Goal: Check status: Check status

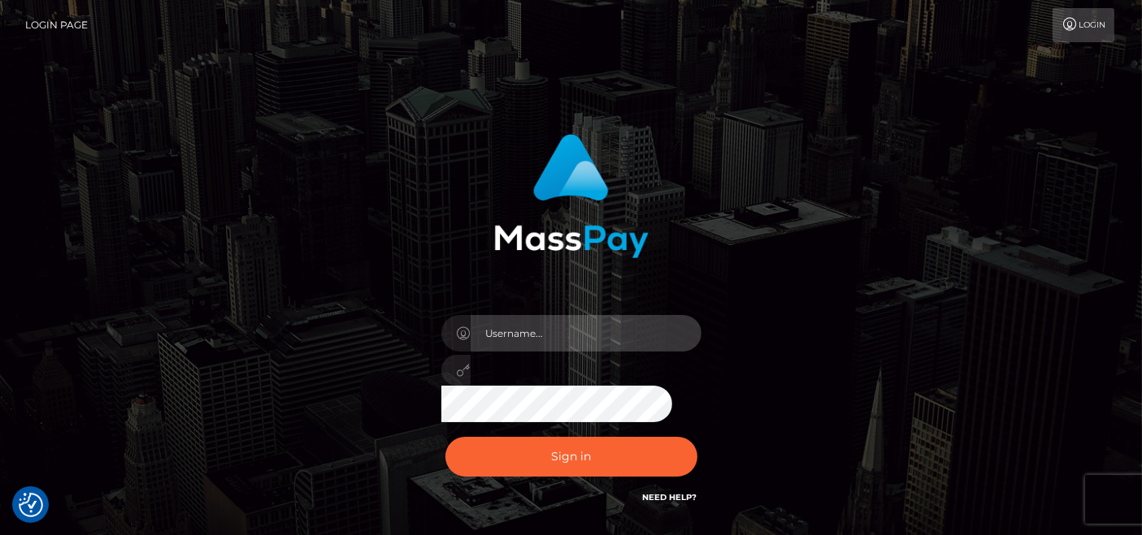
type input "pk.es"
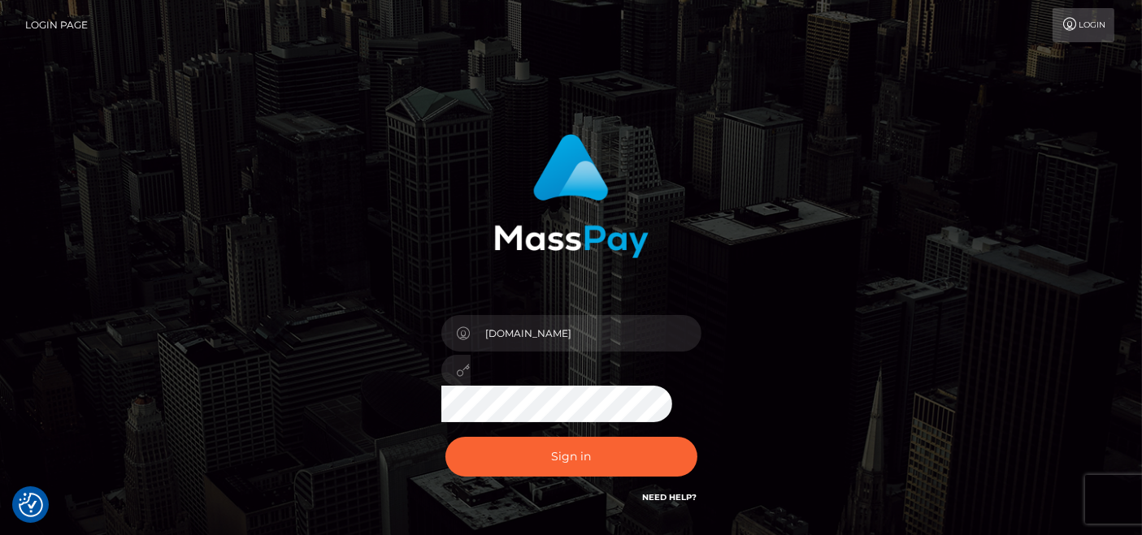
click at [538, 485] on div "Sign in Need Help?" at bounding box center [571, 463] width 284 height 72
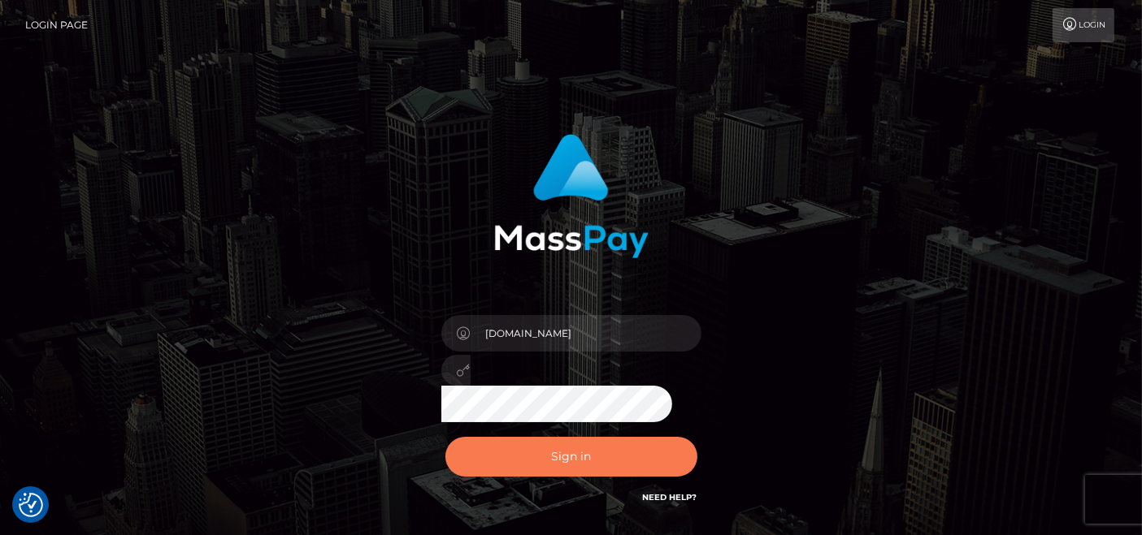
click at [548, 474] on button "Sign in" at bounding box center [571, 457] width 252 height 40
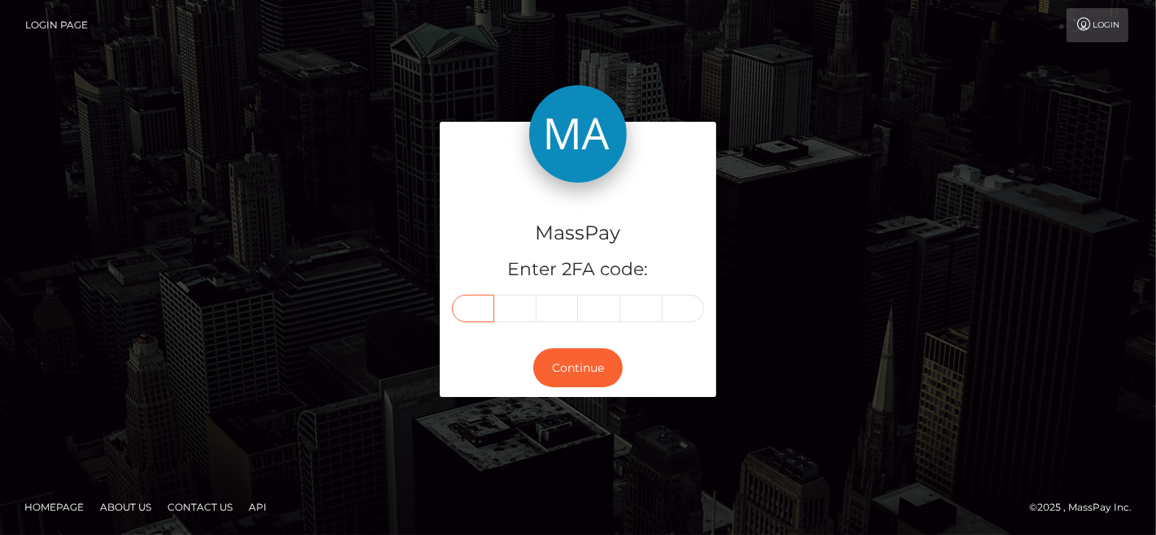
paste input "1"
type input "1"
type input "0"
type input "3"
type input "6"
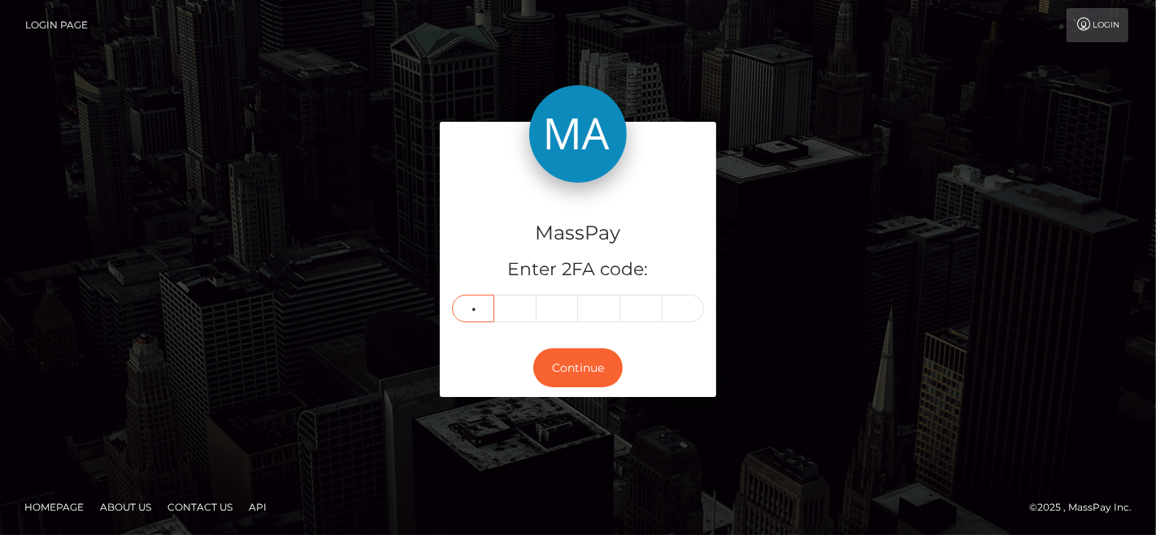
type input "4"
type input "0"
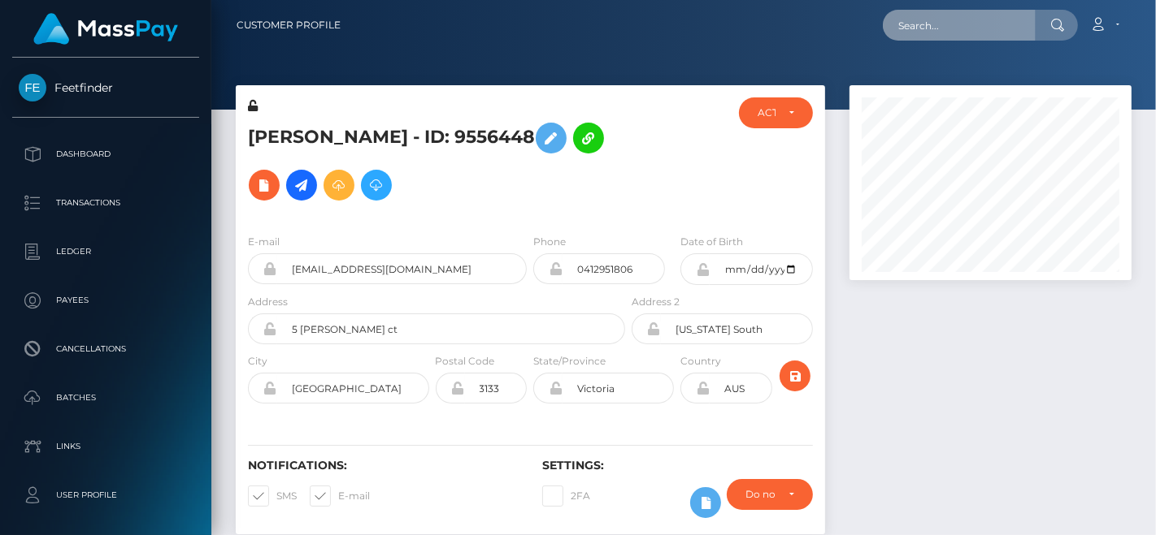
scroll to position [195, 282]
click at [916, 31] on input "text" at bounding box center [958, 25] width 153 height 31
paste input "tranthinguyet05031993na@gmail.com"
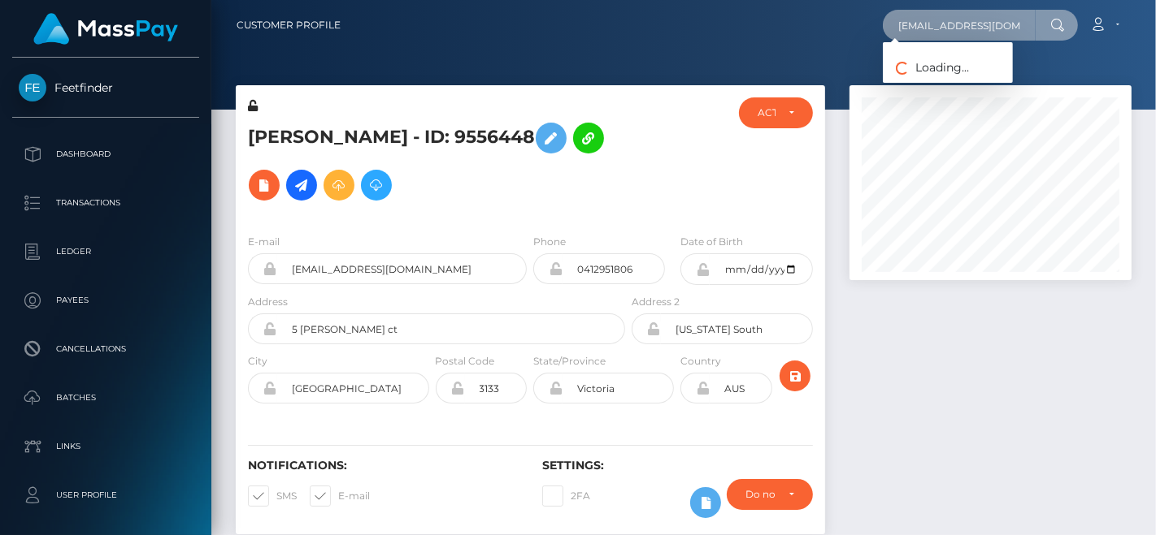
scroll to position [0, 63]
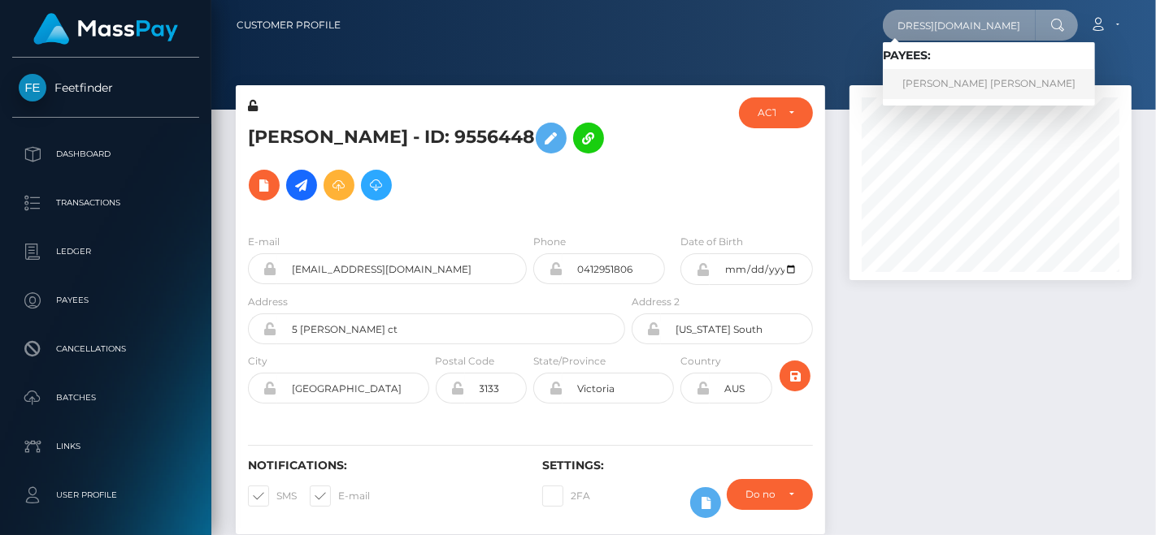
type input "tranthinguyet05031993na@gmail.com"
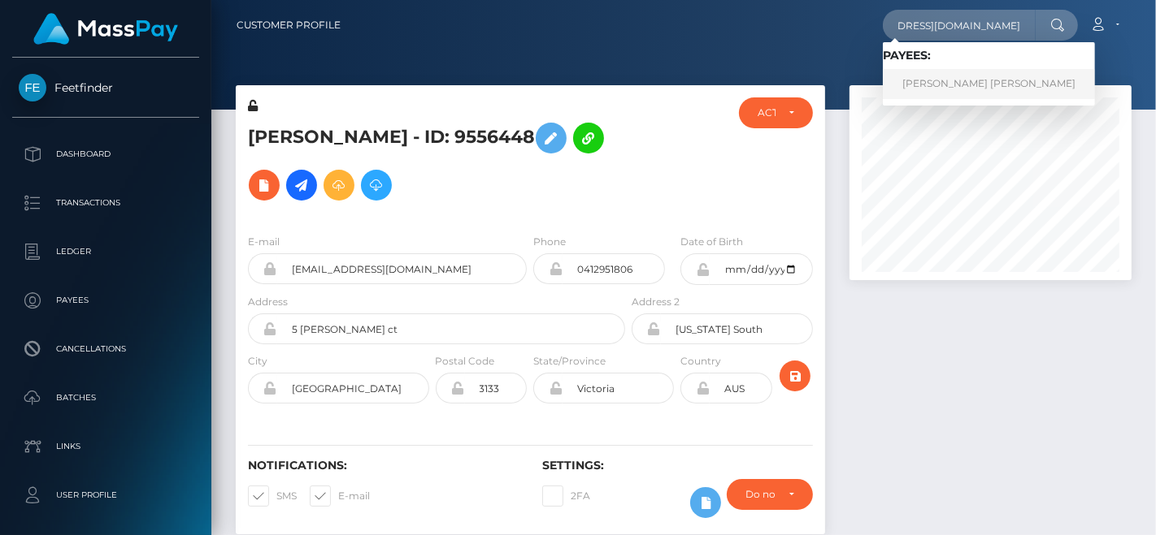
click at [900, 87] on link "Nguyet Thi Tran" at bounding box center [988, 84] width 212 height 30
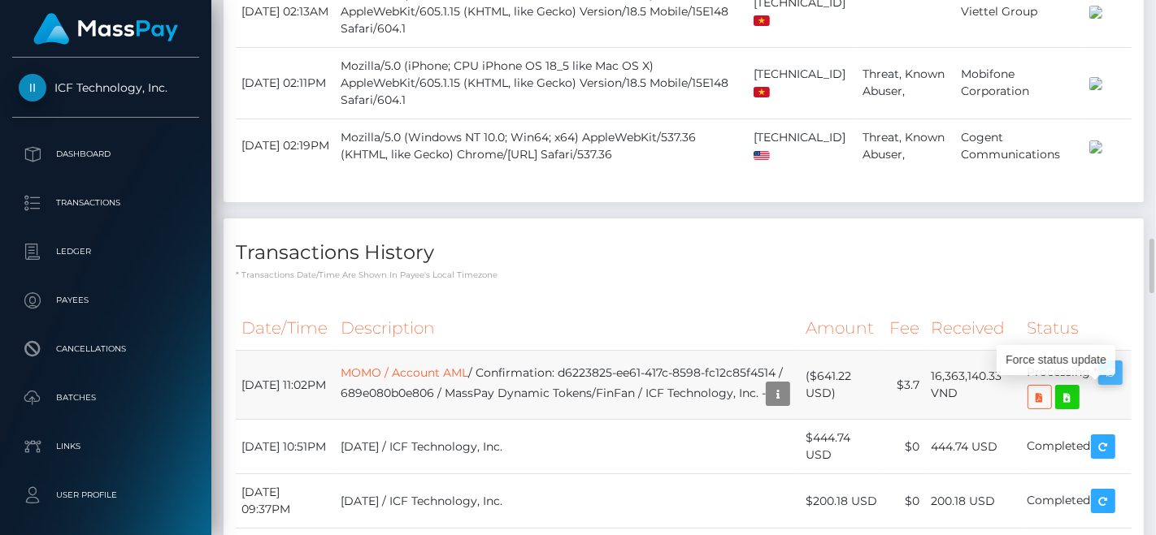
scroll to position [195, 282]
click at [1103, 363] on icon "button" at bounding box center [1110, 373] width 20 height 20
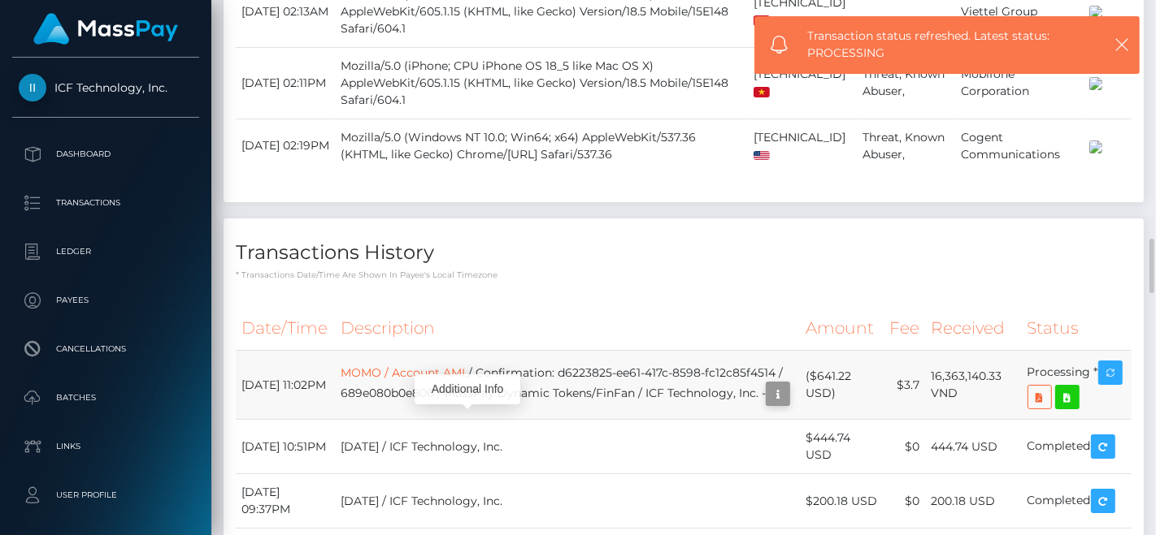
click at [768, 384] on icon "button" at bounding box center [778, 394] width 20 height 20
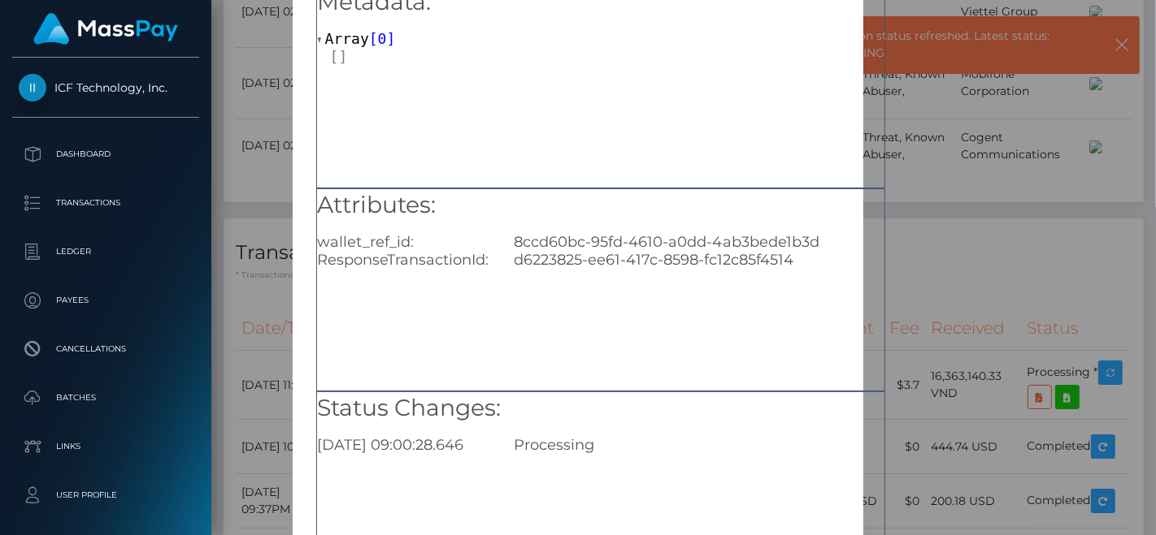
scroll to position [236, 0]
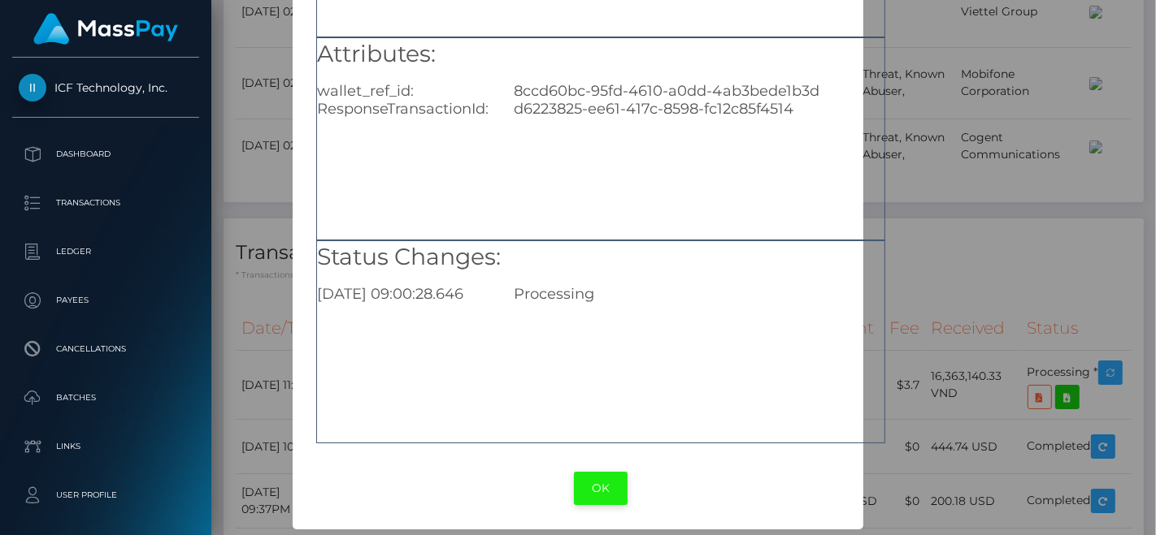
click at [599, 489] on button "OK" at bounding box center [601, 488] width 54 height 33
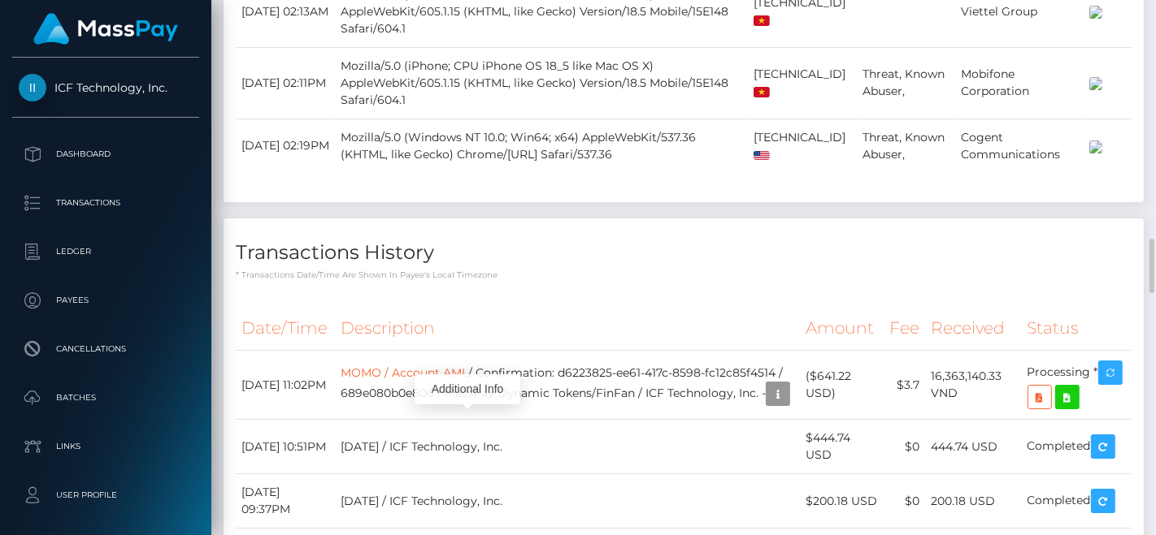
scroll to position [195, 282]
click at [1120, 351] on td "Processing *" at bounding box center [1076, 385] width 110 height 69
click at [1117, 363] on icon "button" at bounding box center [1110, 373] width 20 height 20
click at [768, 384] on icon "button" at bounding box center [778, 394] width 20 height 20
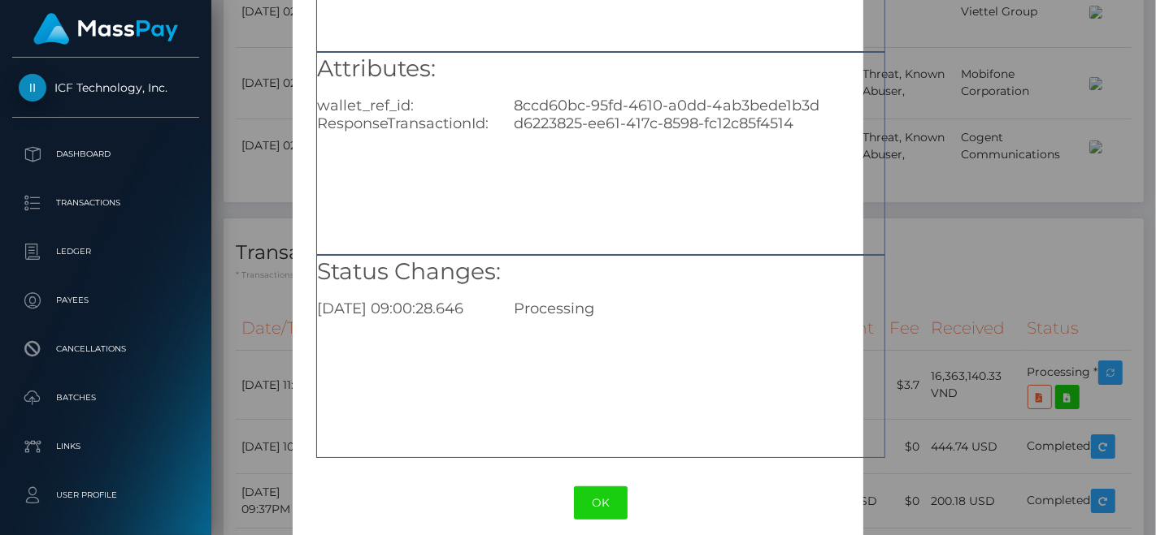
scroll to position [236, 0]
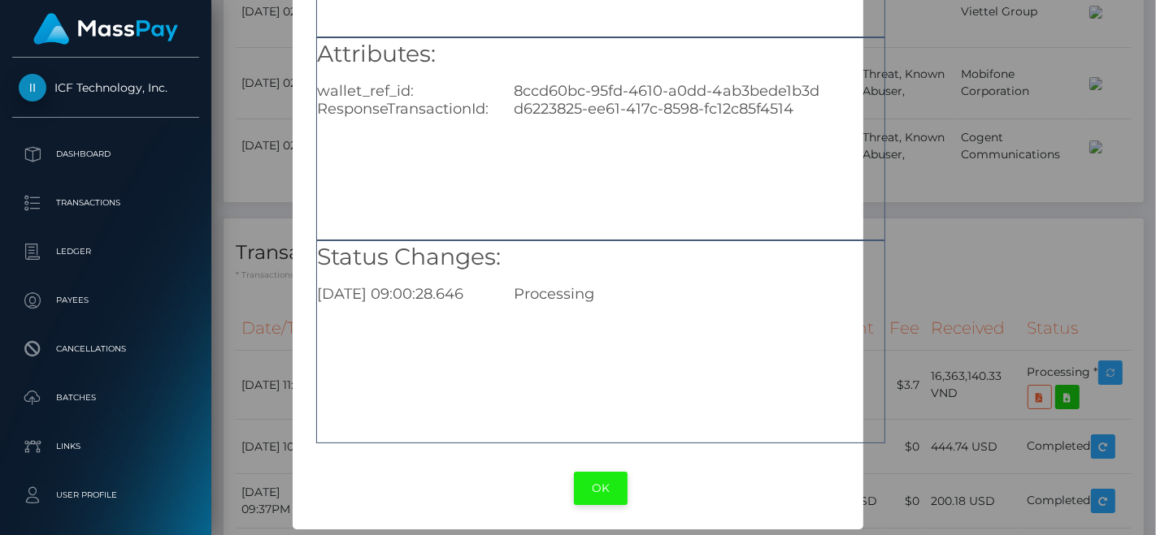
click at [602, 480] on button "OK" at bounding box center [601, 488] width 54 height 33
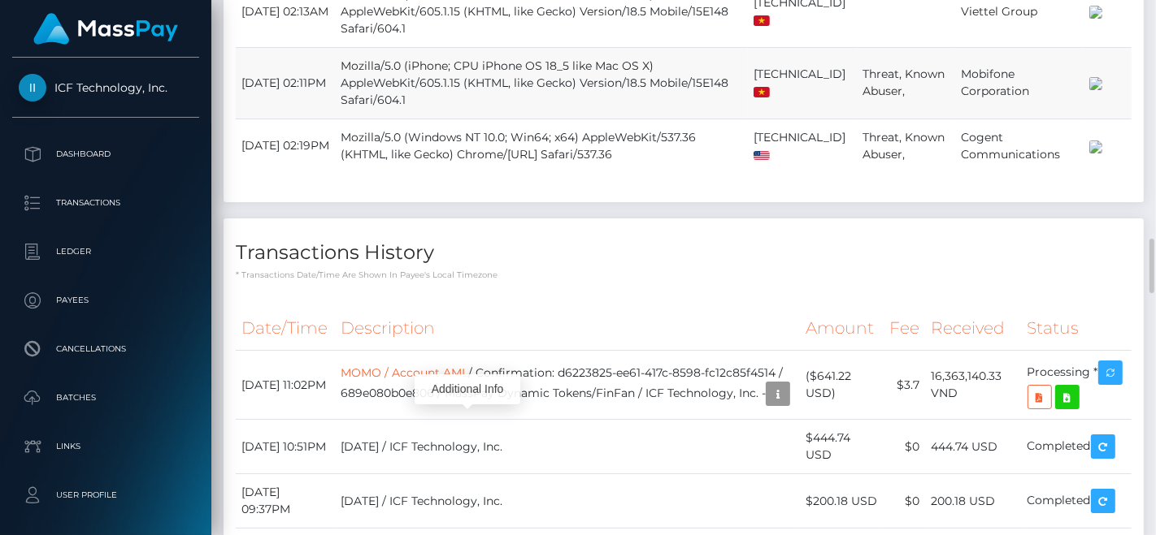
scroll to position [195, 282]
click at [412, 351] on td "MOMO / Account AML / Confirmation: d6223825-ee61-417c-8598-fc12c85f4514 / 689e0…" at bounding box center [567, 385] width 465 height 69
click at [1107, 363] on icon "button" at bounding box center [1110, 373] width 20 height 20
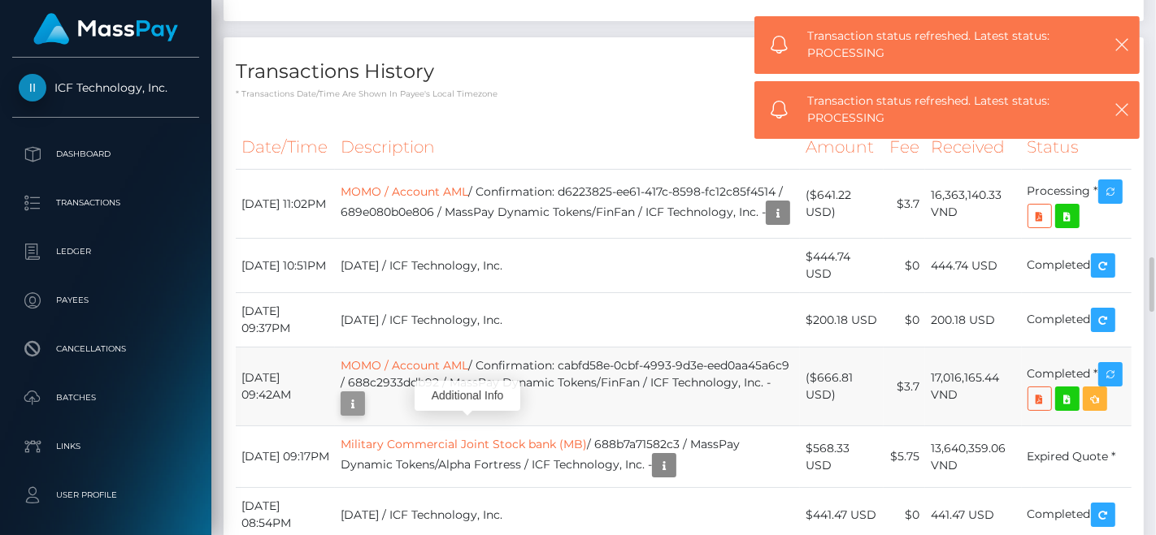
click at [362, 394] on icon "button" at bounding box center [353, 404] width 20 height 20
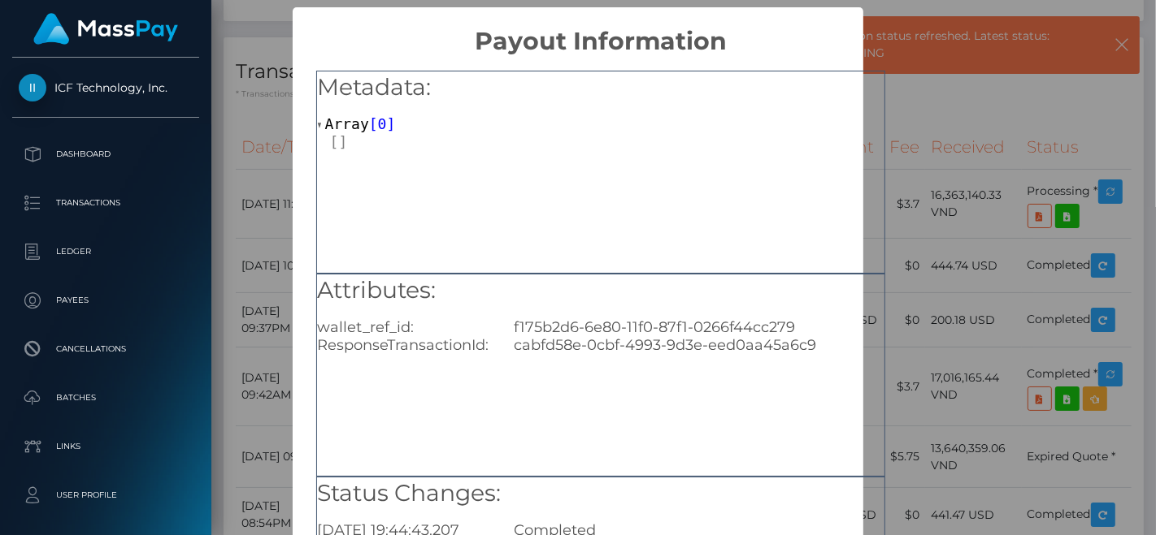
scroll to position [236, 0]
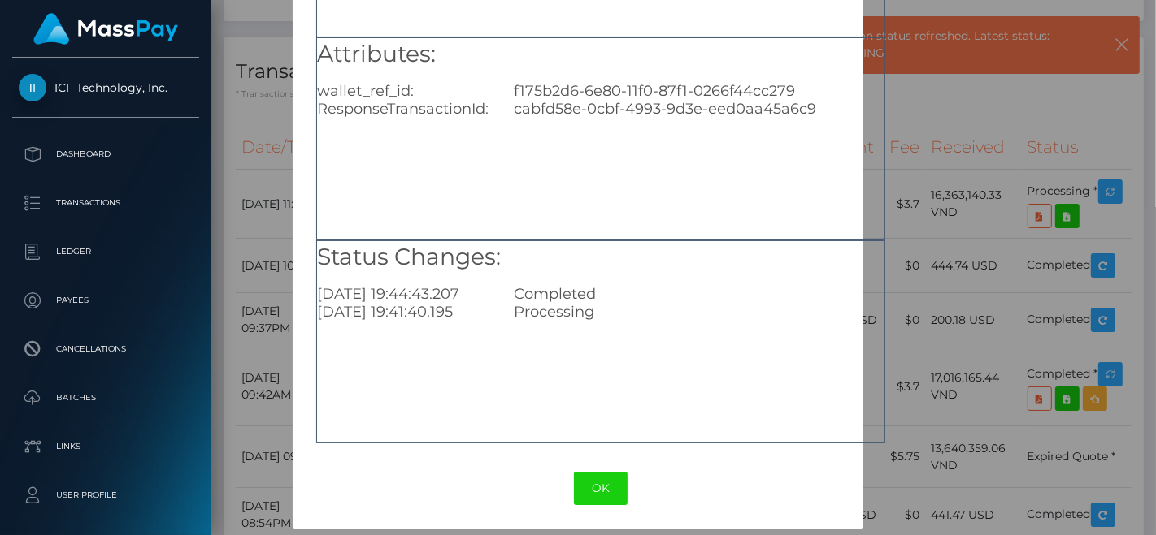
click at [593, 474] on button "OK" at bounding box center [601, 488] width 54 height 33
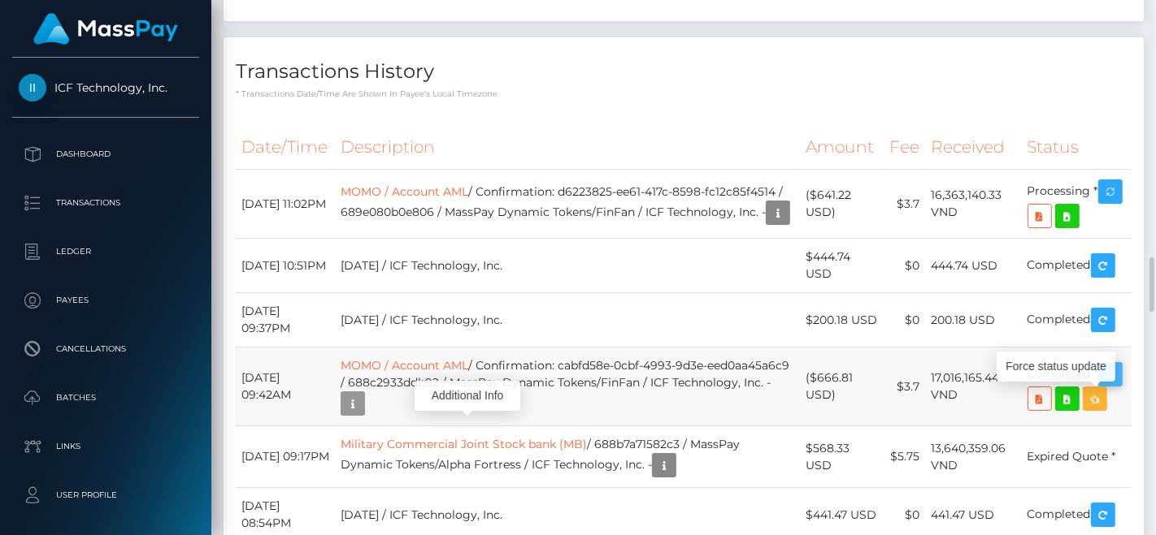
scroll to position [195, 282]
